Goal: Information Seeking & Learning: Learn about a topic

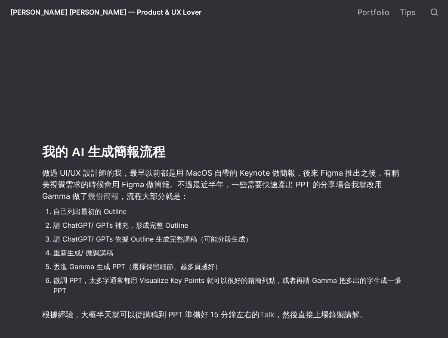
scroll to position [367, 0]
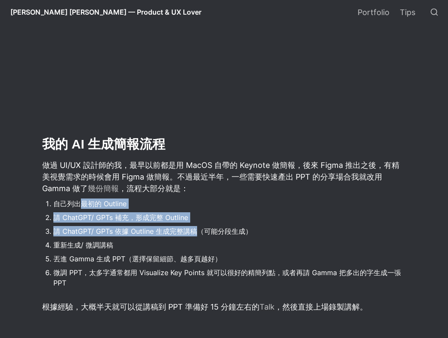
drag, startPoint x: 84, startPoint y: 209, endPoint x: 216, endPoint y: 230, distance: 133.3
click at [208, 231] on ol "自己列出最初的 Outline 請 ChatGPT/ GPTs 補充，形成完整 Outline 請 ChatGPT/ GPTs 依據 Outline 生成完整…" at bounding box center [223, 243] width 365 height 94
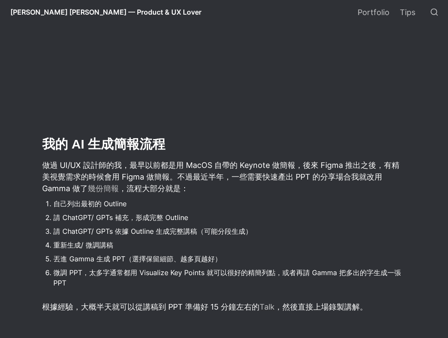
click at [246, 231] on li "請 ChatGPT/ GPTs 依據 Outline 生成完整講稿（可能分段生成）" at bounding box center [229, 231] width 353 height 13
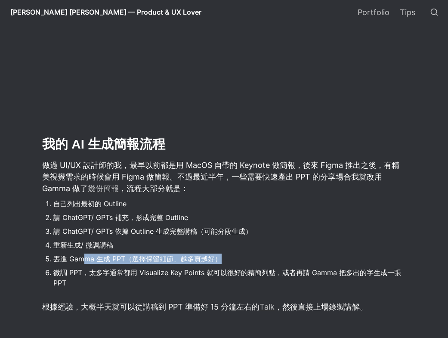
drag, startPoint x: 86, startPoint y: 262, endPoint x: 276, endPoint y: 264, distance: 189.7
click at [276, 264] on li "丟進 Gamma 生成 PPT（選擇保留細節、越多頁越好）" at bounding box center [229, 258] width 353 height 13
click at [274, 263] on li "丟進 Gamma 生成 PPT（選擇保留細節、越多頁越好）" at bounding box center [229, 258] width 353 height 13
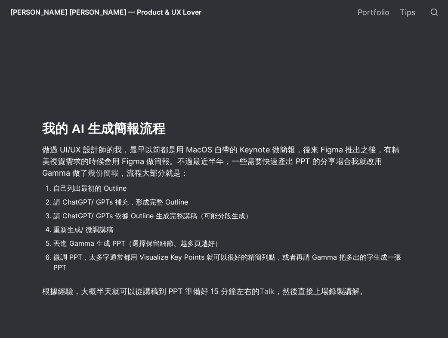
scroll to position [410, 0]
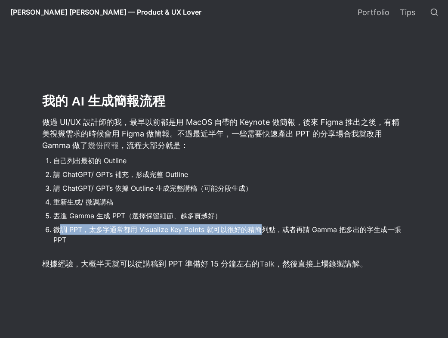
drag, startPoint x: 62, startPoint y: 228, endPoint x: 255, endPoint y: 234, distance: 192.8
click at [259, 235] on li "微調 PPT，太多字通常都用 Visualize Key Points 就可以很好的精簡列點，或者再請 Gamma 把多出的字生成一張 PPT" at bounding box center [229, 234] width 353 height 23
click at [250, 233] on li "微調 PPT，太多字通常都用 Visualize Key Points 就可以很好的精簡列點，或者再請 Gamma 把多出的字生成一張 PPT" at bounding box center [229, 234] width 353 height 23
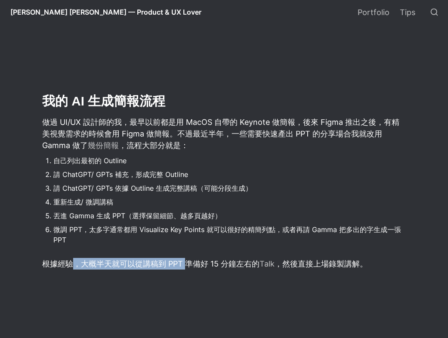
drag, startPoint x: 72, startPoint y: 264, endPoint x: 185, endPoint y: 267, distance: 112.7
click at [185, 267] on p "根據經驗，大概半天就可以從講稿到 PPT 準備好 15 分鐘左右的 Talk ，然後直接上場錄製講解。" at bounding box center [223, 263] width 365 height 14
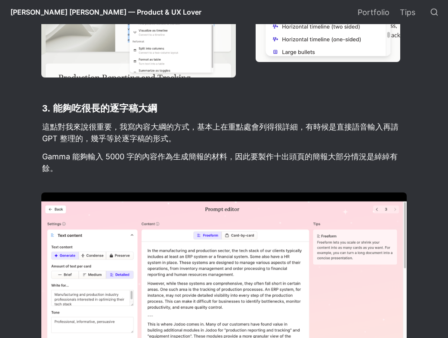
scroll to position [1141, 0]
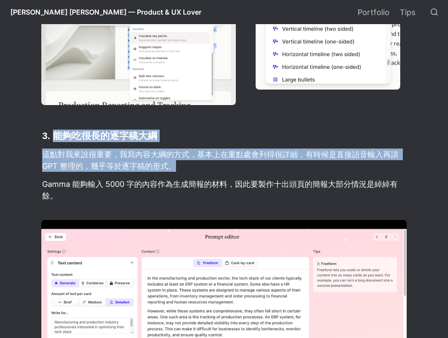
drag, startPoint x: 52, startPoint y: 129, endPoint x: 254, endPoint y: 174, distance: 206.2
click at [253, 174] on article "Gamma 應該是 [DATE]最紅的 AI 生成 PPT 簡報工具了，只要簡單的寫一句 Prompt，就可以給你一份 10 頁左右的簡報。如果你還沒有嘗試過…" at bounding box center [224, 31] width 448 height 1853
click at [256, 173] on p "這點對我來說很重要，我寫內容大綱的方式，基本上在重點處會列得很詳細，有時候是直接語音輸入再請 GPT 整理的，幾乎等於逐字稿的形式。" at bounding box center [223, 160] width 365 height 26
